Goal: Transaction & Acquisition: Purchase product/service

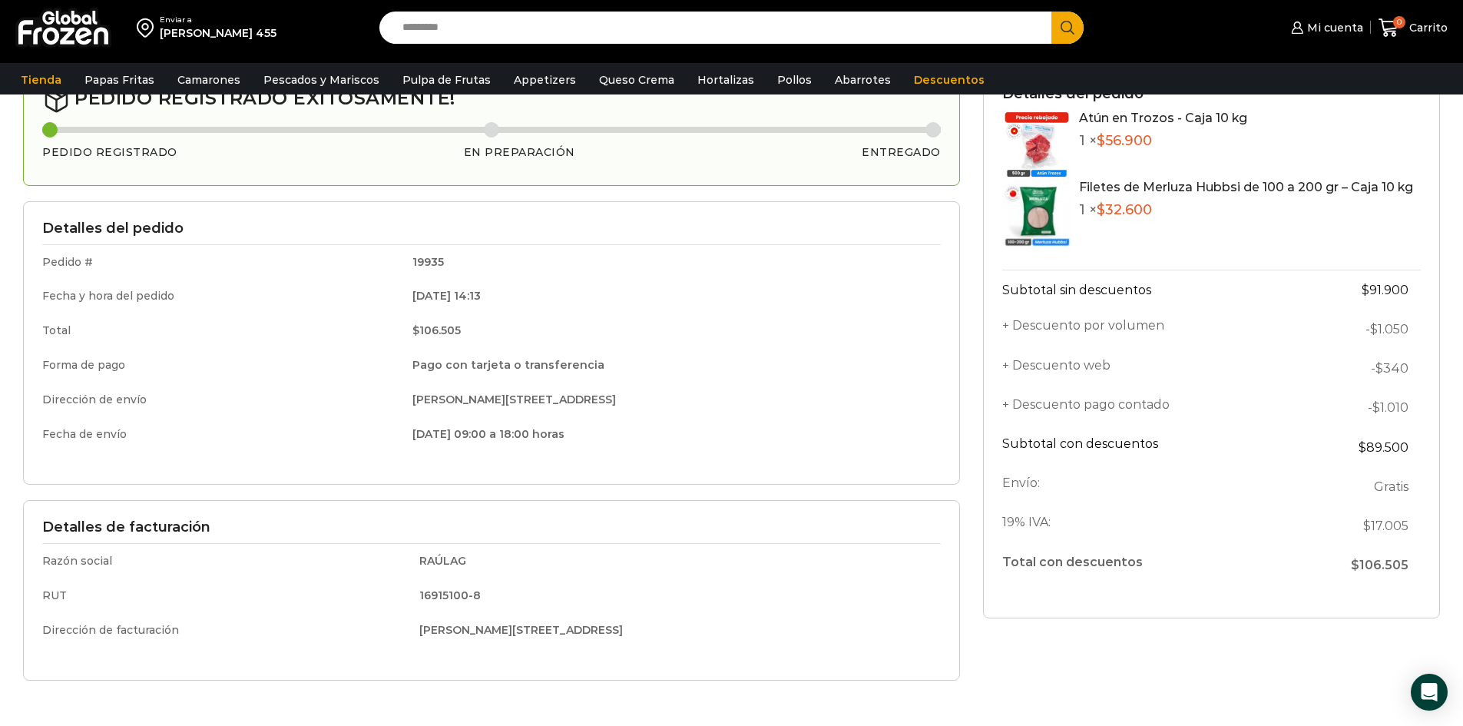
scroll to position [66, 0]
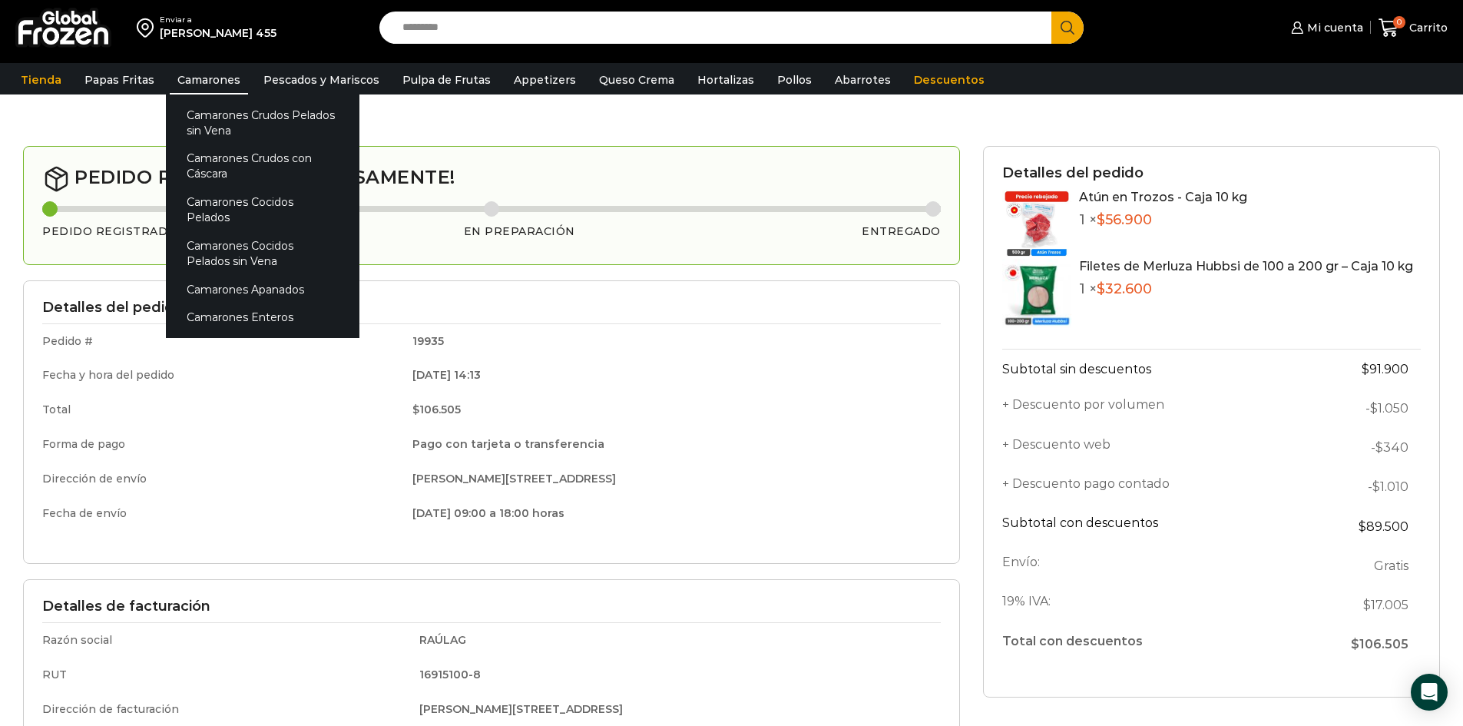
drag, startPoint x: 187, startPoint y: 69, endPoint x: 194, endPoint y: 94, distance: 25.5
click at [187, 69] on link "Camarones" at bounding box center [209, 79] width 78 height 29
click at [222, 115] on link "Camarones Crudos Pelados sin Vena" at bounding box center [262, 123] width 193 height 44
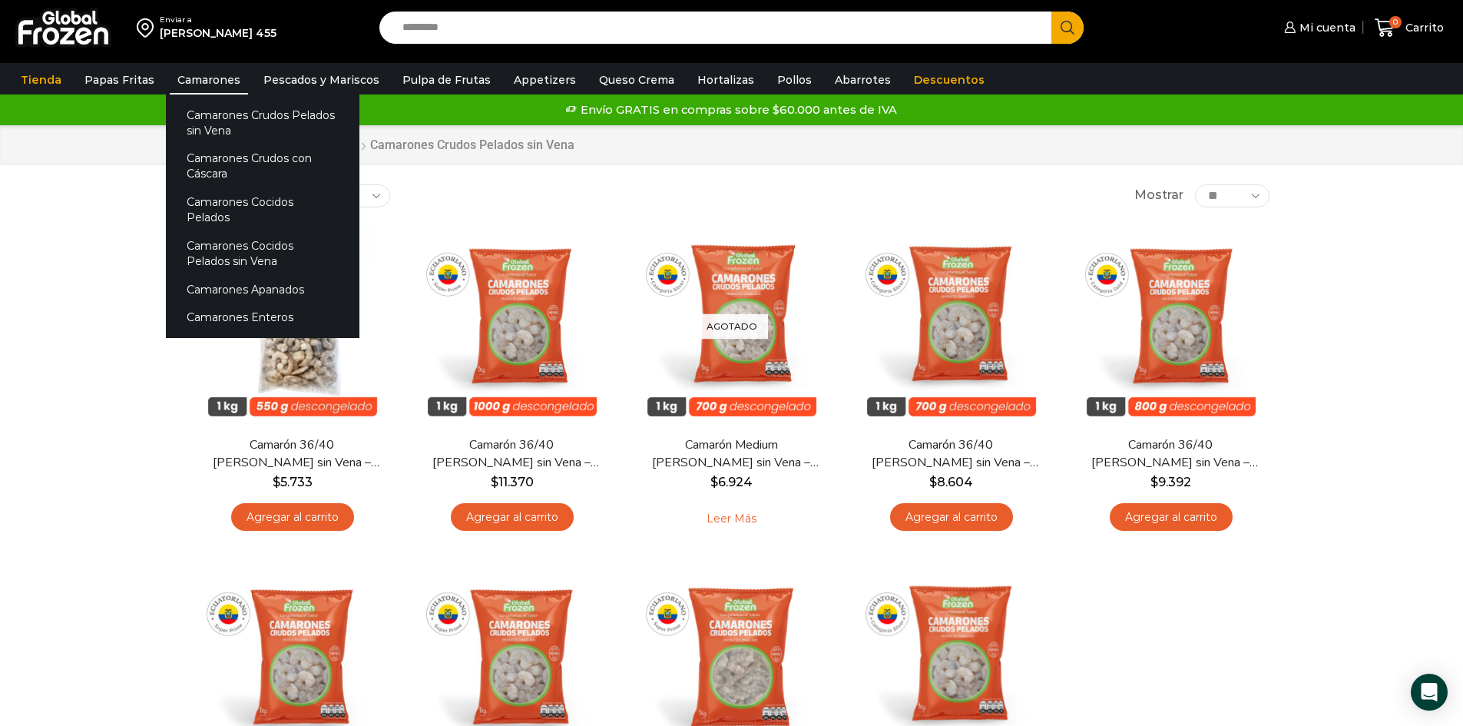
click at [183, 84] on link "Camarones" at bounding box center [209, 79] width 78 height 29
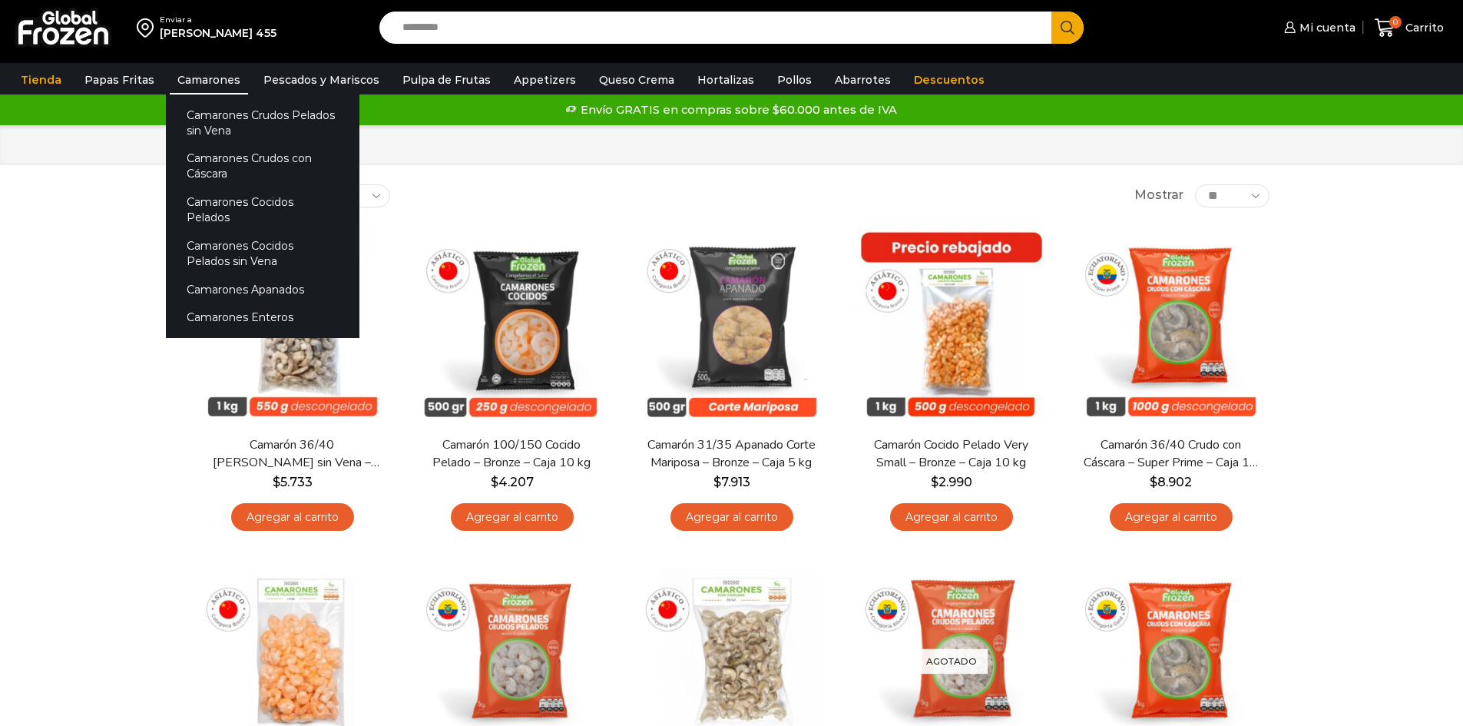
click at [226, 84] on link "Camarones" at bounding box center [209, 79] width 78 height 29
click at [240, 205] on link "Camarones Cocidos Pelados" at bounding box center [262, 210] width 193 height 44
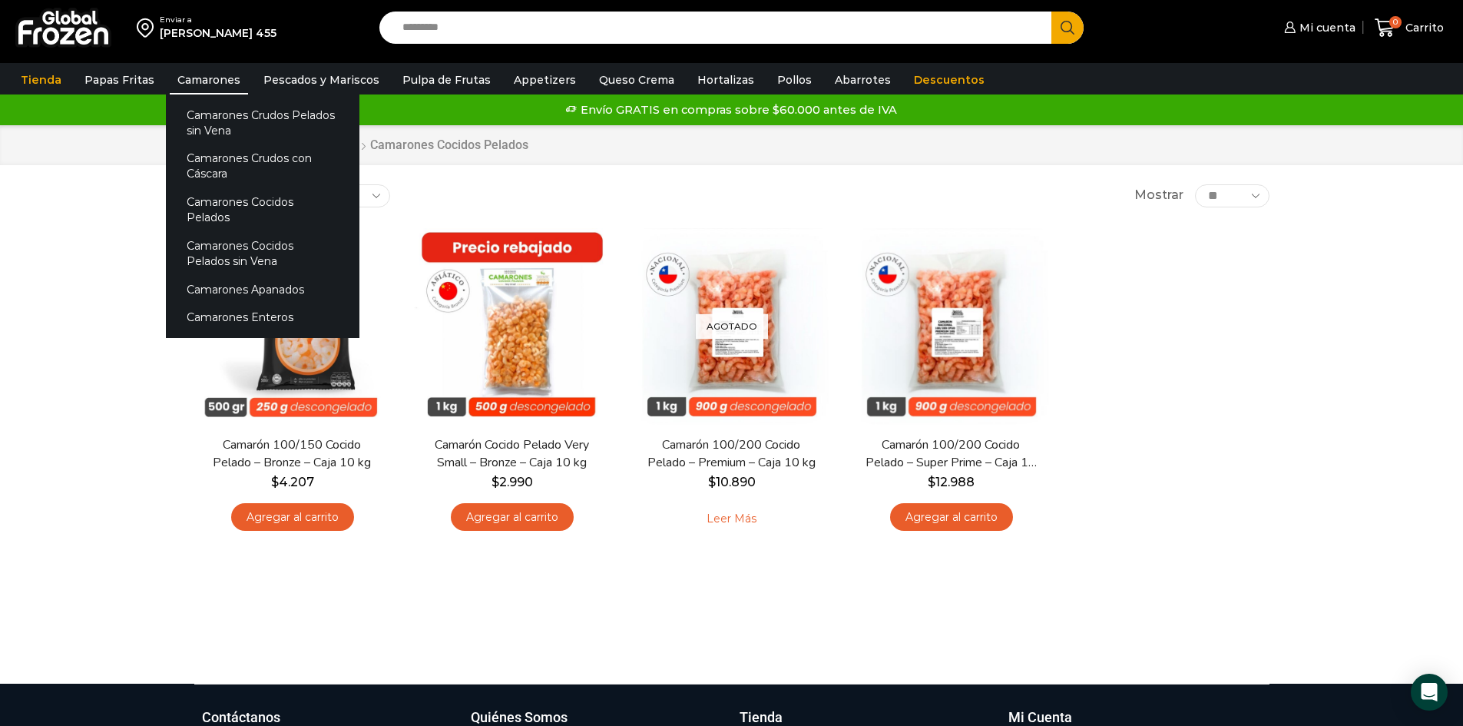
click at [195, 84] on link "Camarones" at bounding box center [209, 79] width 78 height 29
